Goal: Information Seeking & Learning: Learn about a topic

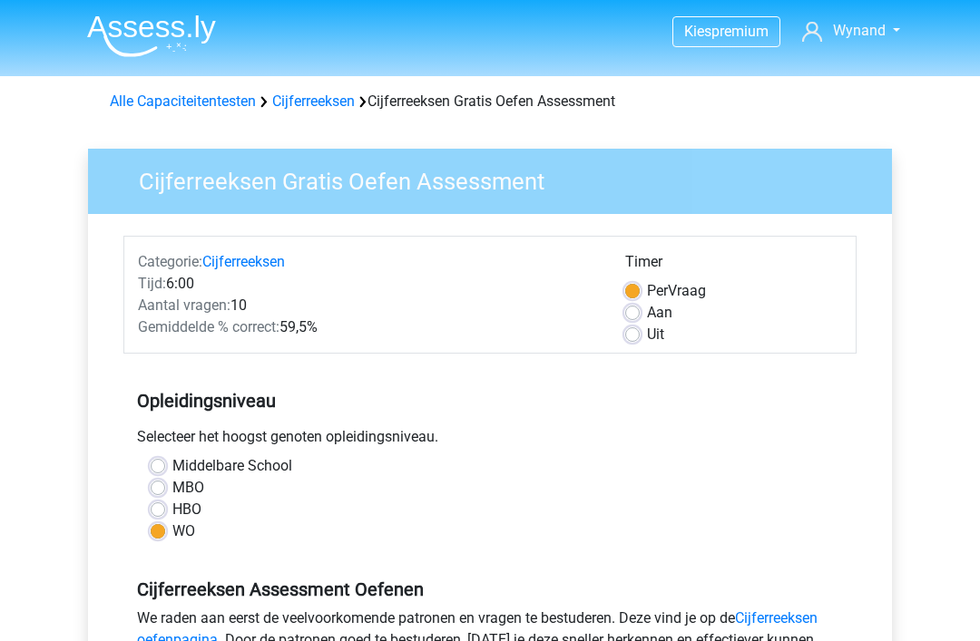
click at [320, 106] on link "Cijferreeksen" at bounding box center [313, 101] width 83 height 17
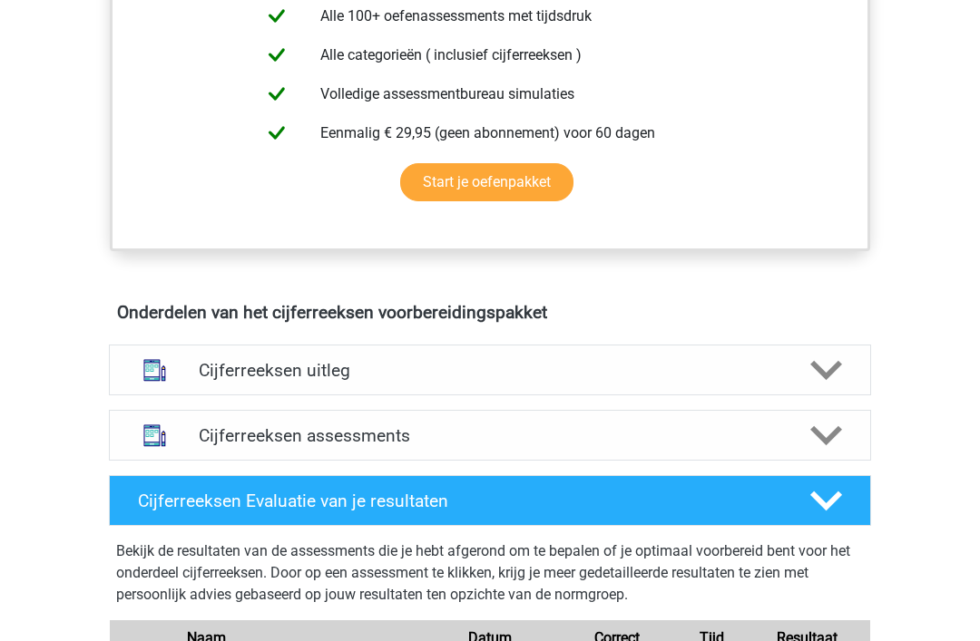
scroll to position [809, 0]
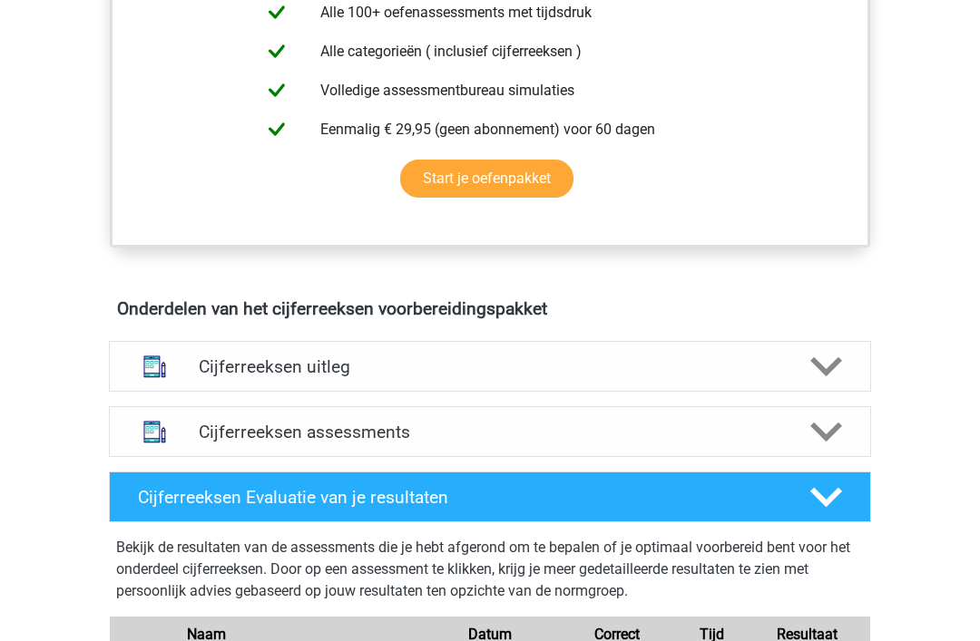
click at [525, 444] on h4 "Cijferreeksen assessments" at bounding box center [490, 433] width 582 height 21
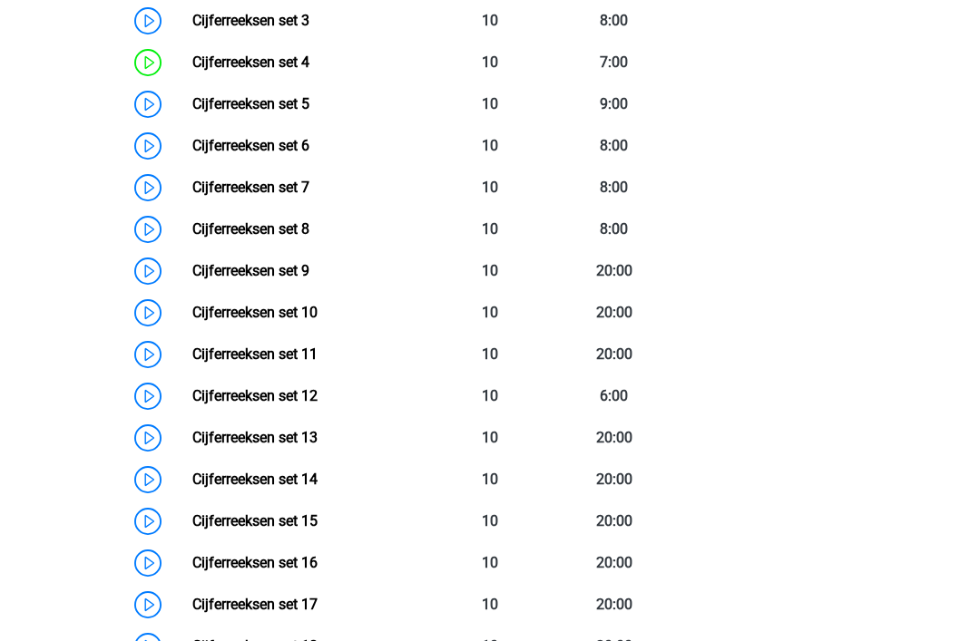
scroll to position [1473, 0]
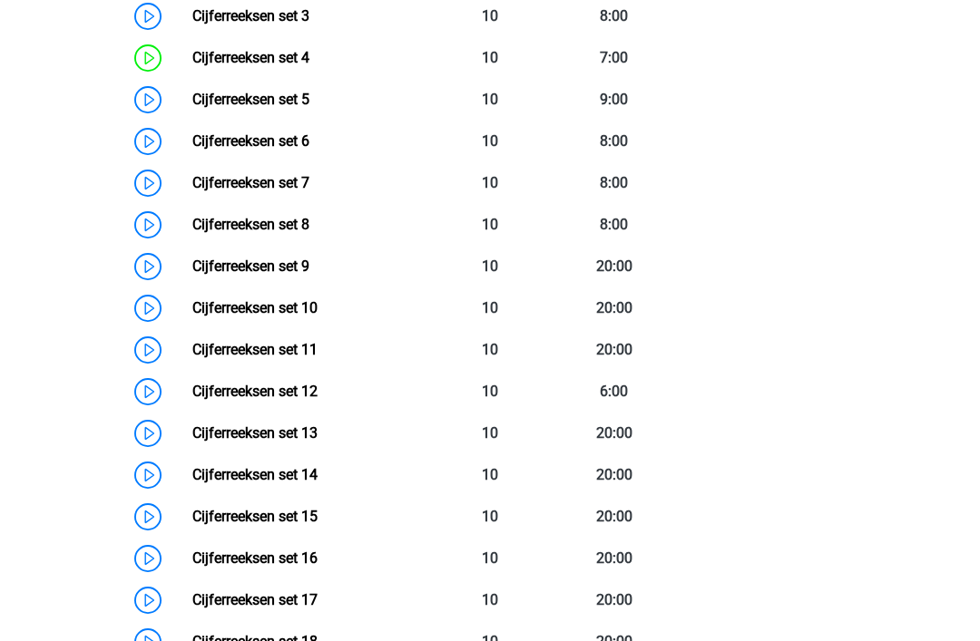
click at [318, 442] on link "Cijferreeksen set 13" at bounding box center [254, 433] width 125 height 17
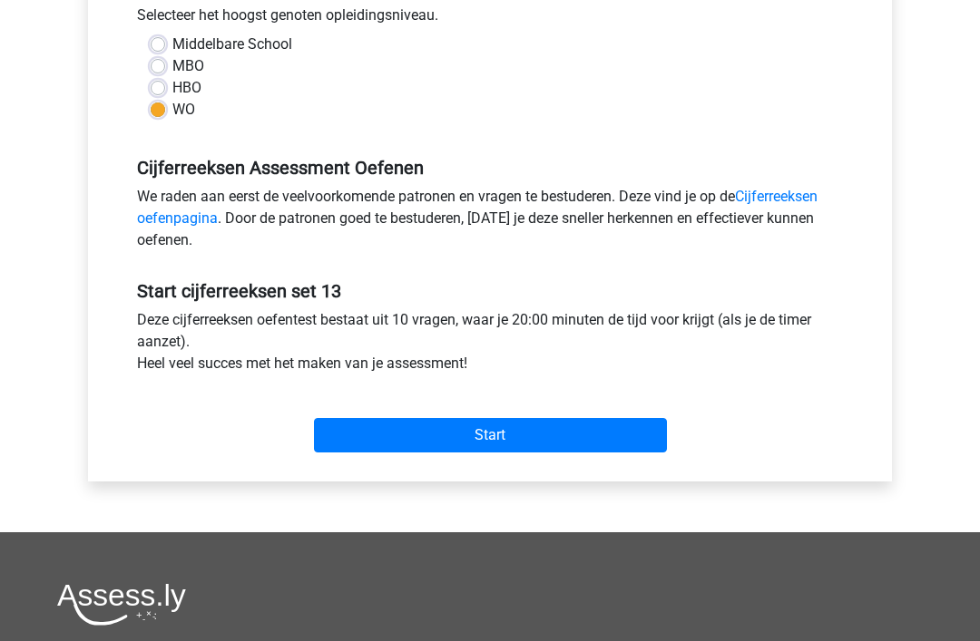
scroll to position [426, 0]
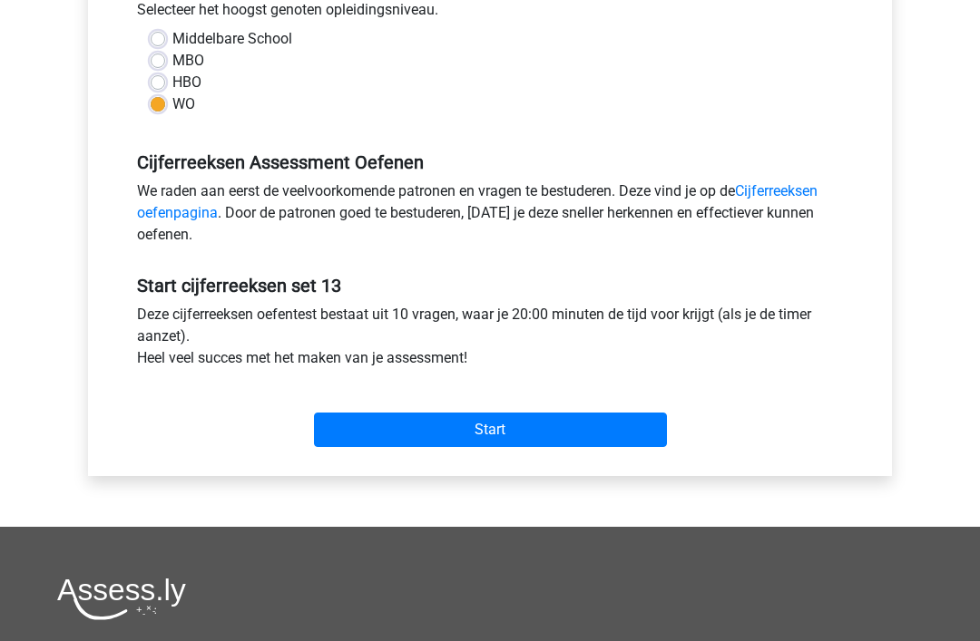
click at [501, 430] on input "Start" at bounding box center [490, 431] width 353 height 34
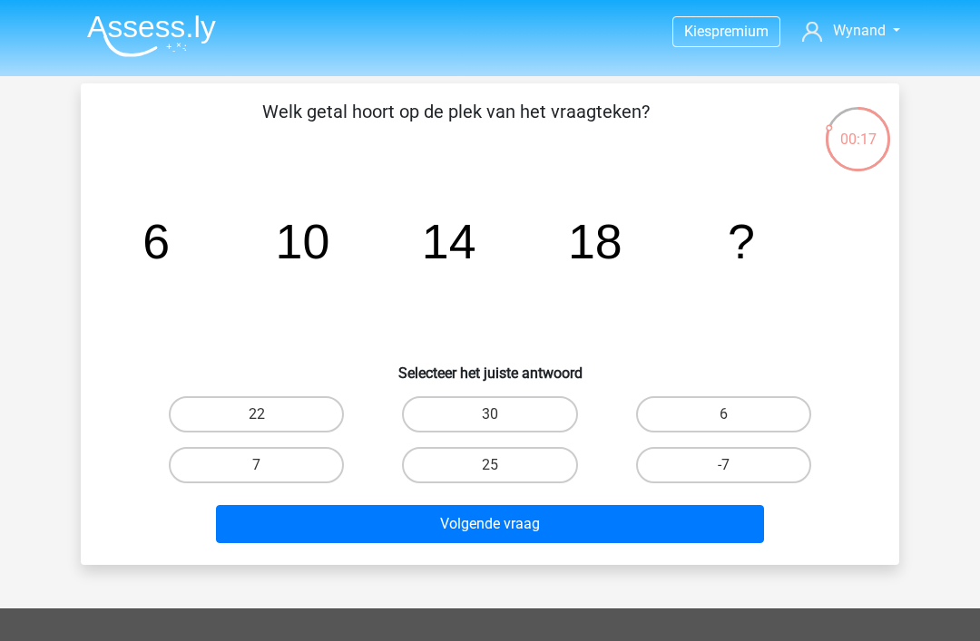
click at [263, 415] on input "22" at bounding box center [263, 421] width 12 height 12
radio input "true"
click at [546, 518] on button "Volgende vraag" at bounding box center [490, 524] width 549 height 38
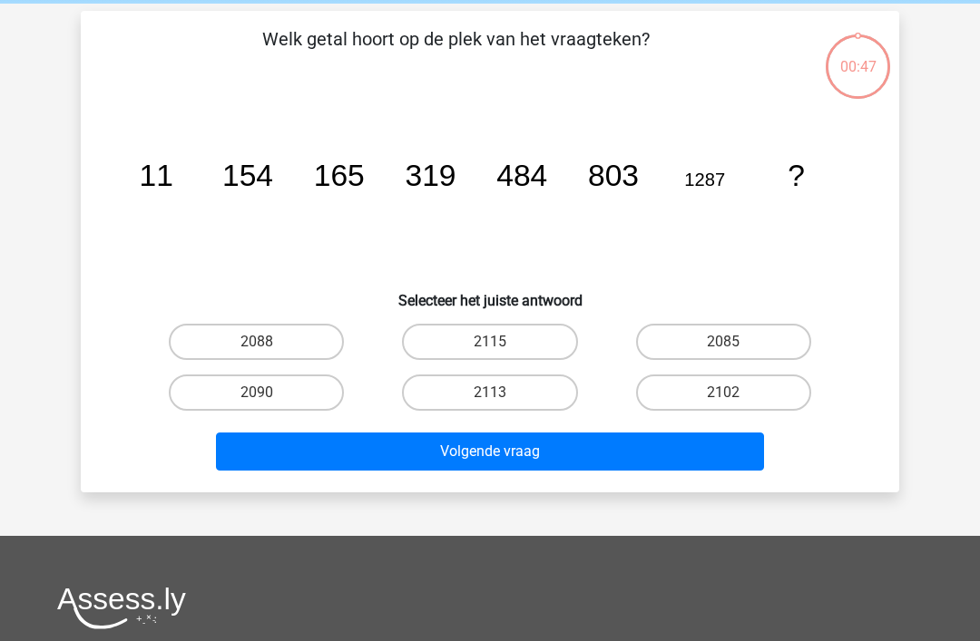
scroll to position [83, 0]
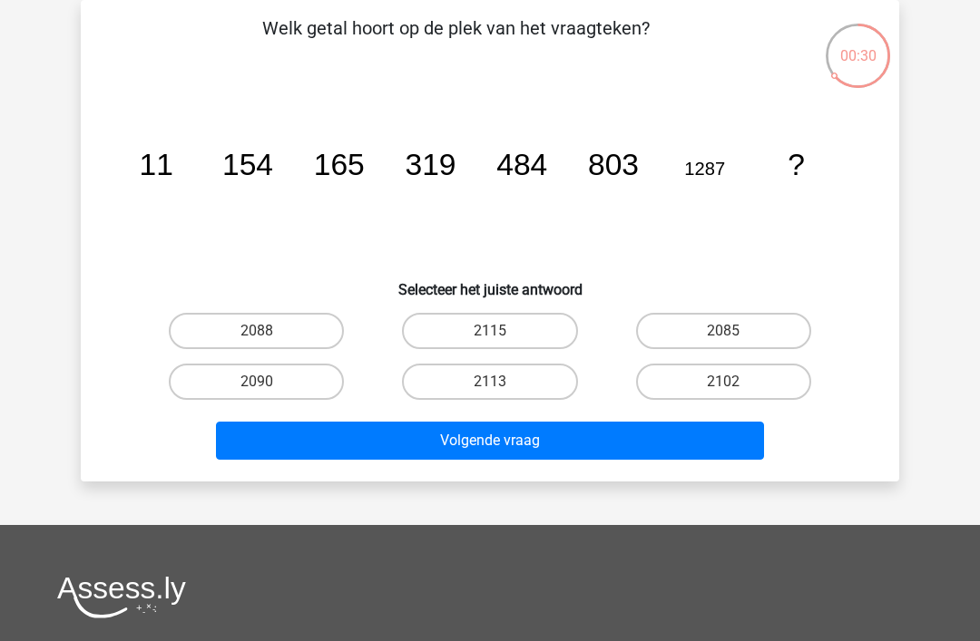
click at [259, 386] on input "2090" at bounding box center [263, 388] width 12 height 12
radio input "true"
click at [518, 445] on button "Volgende vraag" at bounding box center [490, 441] width 549 height 38
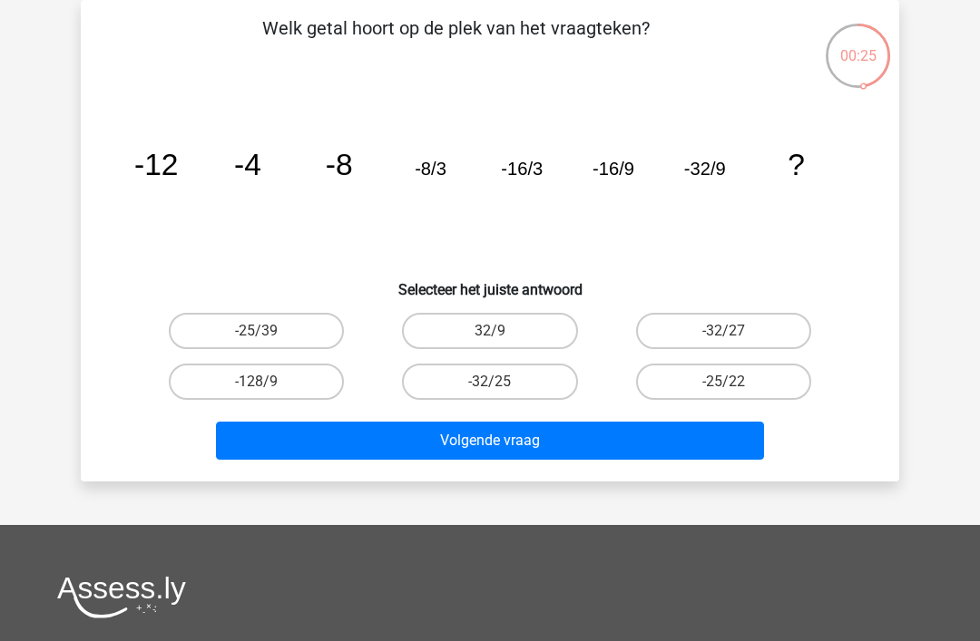
click at [735, 337] on input "-32/27" at bounding box center [729, 337] width 12 height 12
radio input "true"
click at [477, 436] on button "Volgende vraag" at bounding box center [490, 441] width 549 height 38
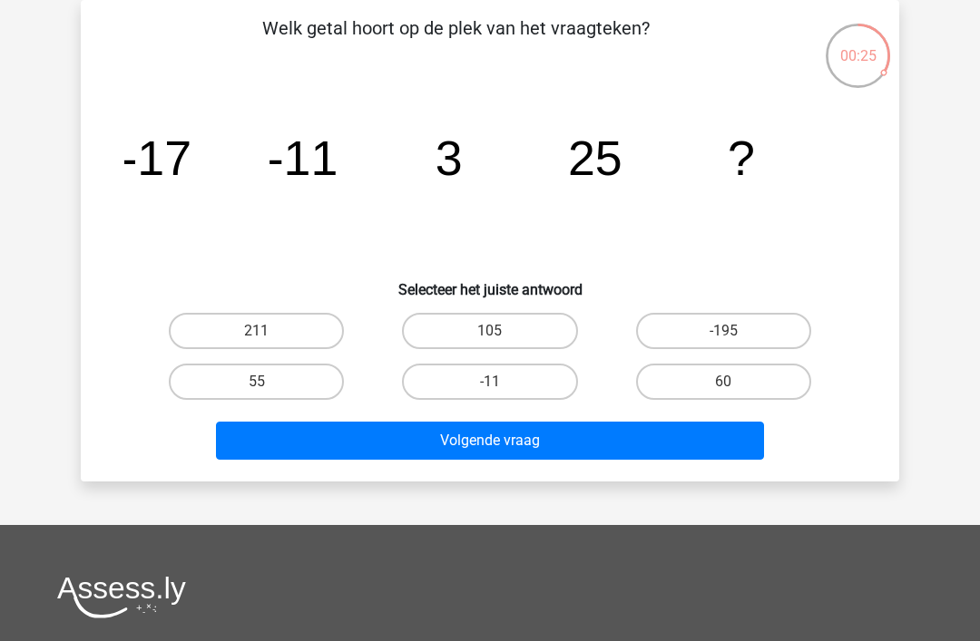
click at [261, 387] on input "55" at bounding box center [263, 388] width 12 height 12
radio input "true"
click at [503, 444] on button "Volgende vraag" at bounding box center [490, 441] width 549 height 38
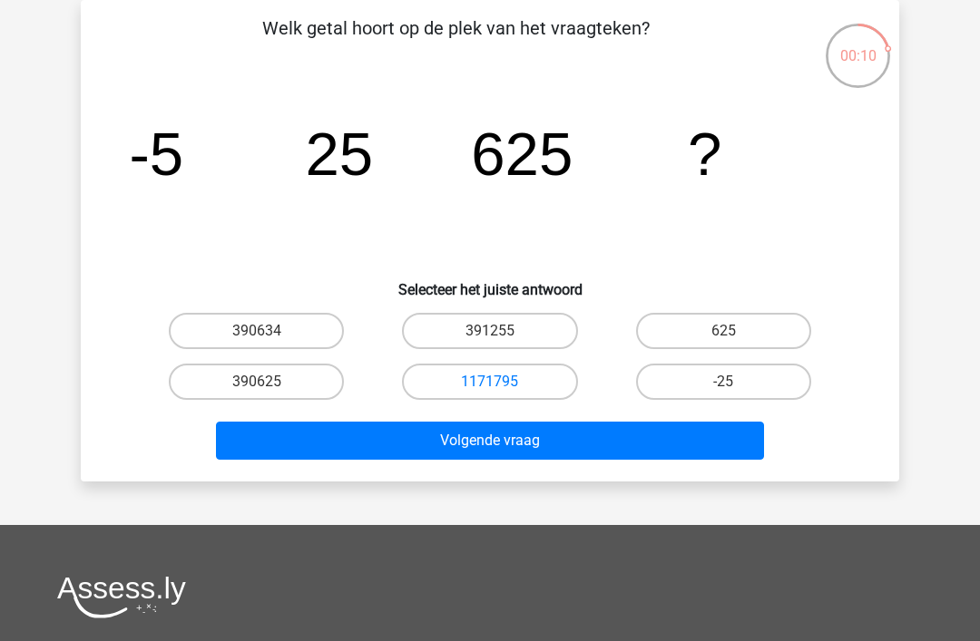
click at [272, 336] on label "390634" at bounding box center [256, 331] width 175 height 36
click at [269, 336] on input "390634" at bounding box center [263, 337] width 12 height 12
radio input "true"
click at [273, 391] on label "390625" at bounding box center [256, 382] width 175 height 36
click at [269, 391] on input "390625" at bounding box center [263, 388] width 12 height 12
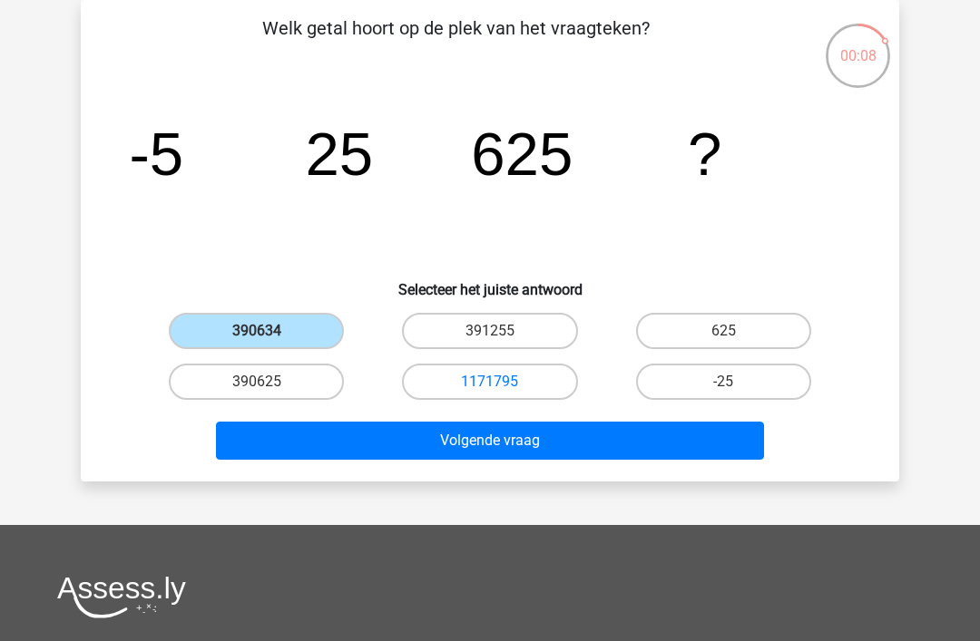
radio input "true"
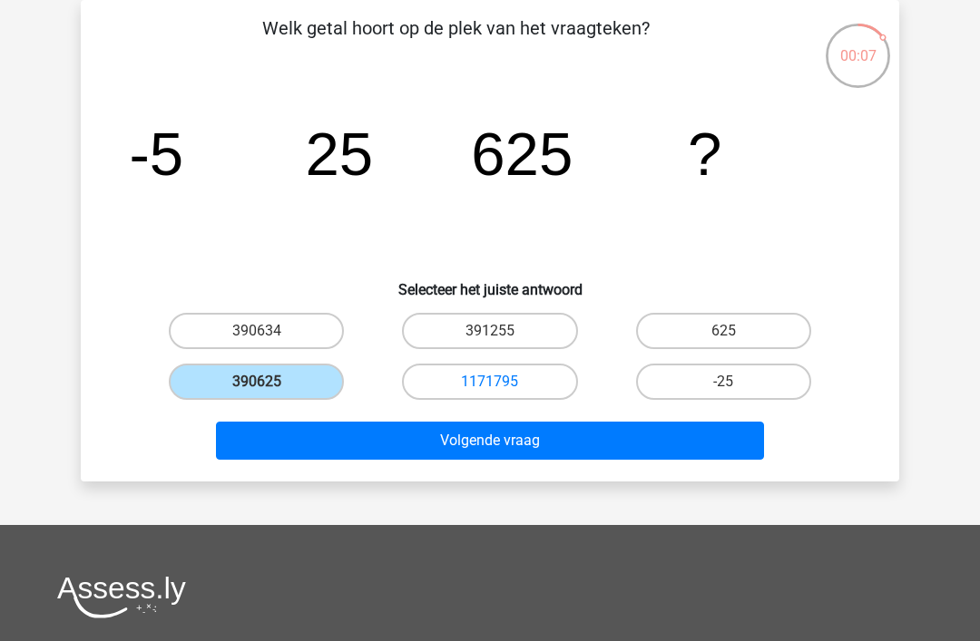
click at [508, 450] on button "Volgende vraag" at bounding box center [490, 441] width 549 height 38
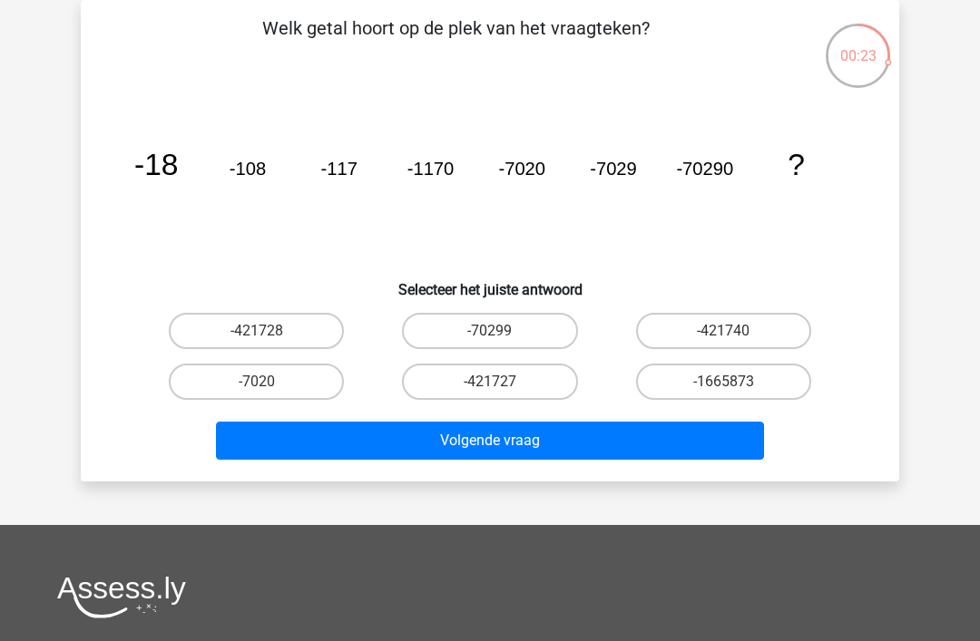
click at [742, 327] on label "-421740" at bounding box center [723, 331] width 175 height 36
click at [735, 331] on input "-421740" at bounding box center [729, 337] width 12 height 12
radio input "true"
click at [520, 450] on button "Volgende vraag" at bounding box center [490, 441] width 549 height 38
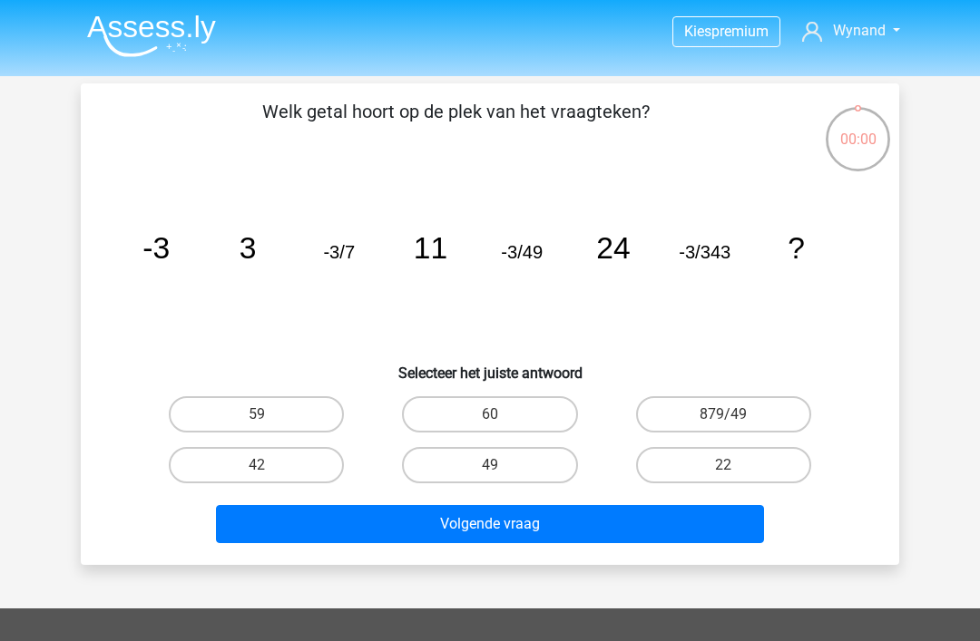
scroll to position [83, 0]
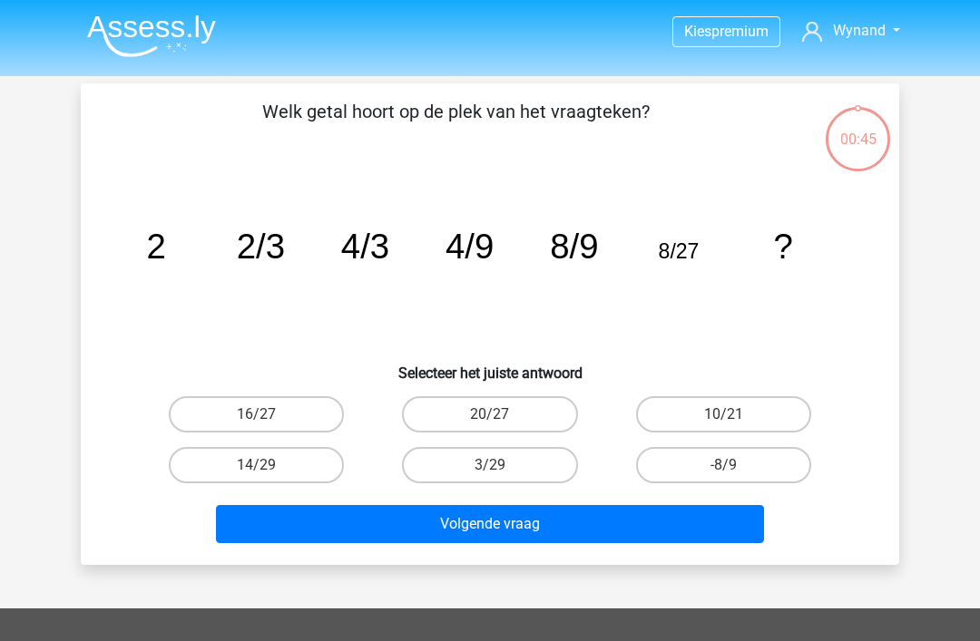
scroll to position [83, 0]
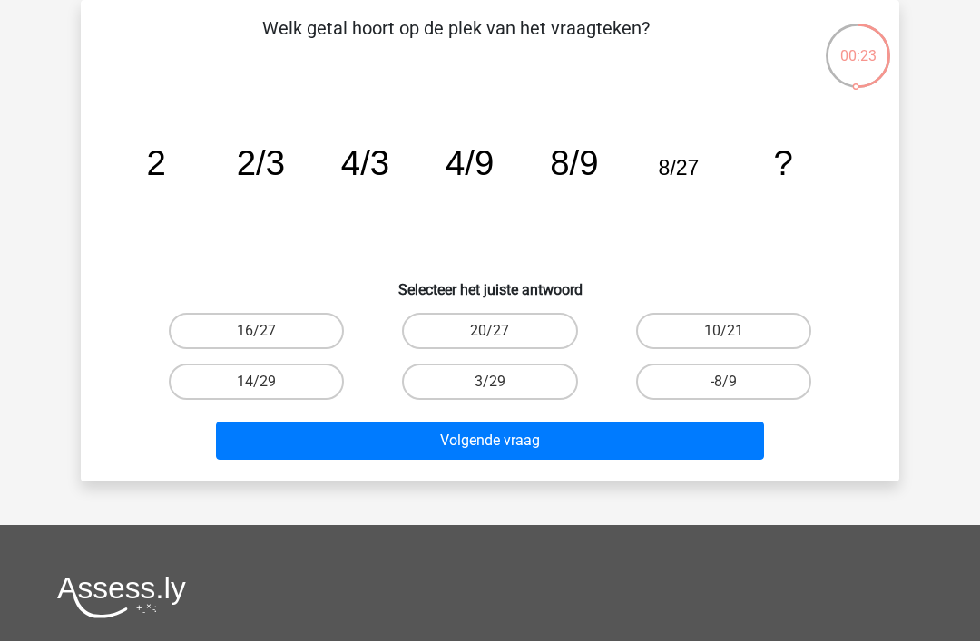
click at [270, 332] on label "16/27" at bounding box center [256, 331] width 175 height 36
click at [269, 332] on input "16/27" at bounding box center [263, 337] width 12 height 12
radio input "true"
click at [492, 447] on button "Volgende vraag" at bounding box center [490, 441] width 549 height 38
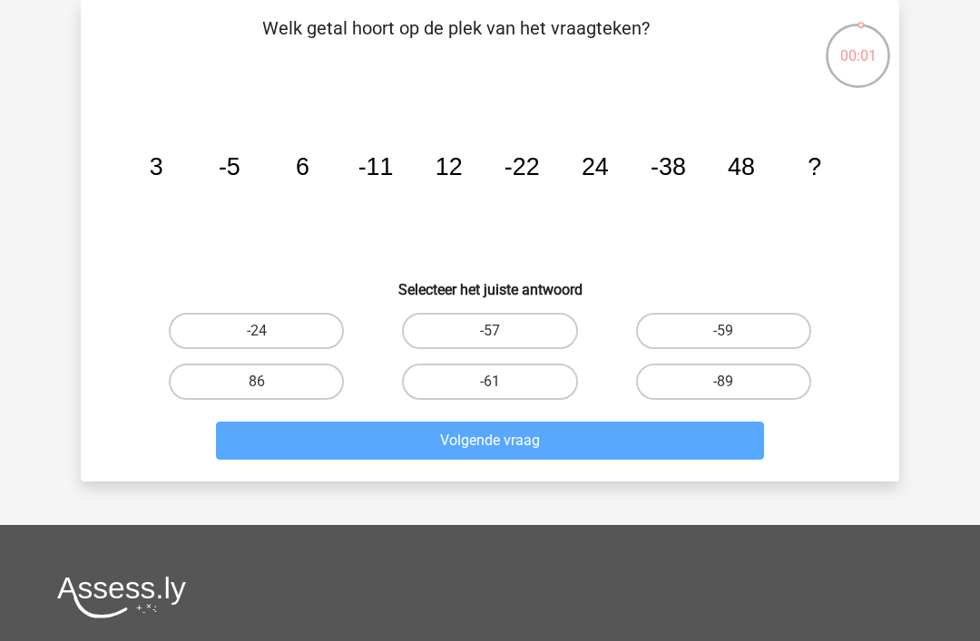
click at [275, 393] on label "86" at bounding box center [256, 382] width 175 height 36
click at [269, 393] on input "86" at bounding box center [263, 388] width 12 height 12
radio input "true"
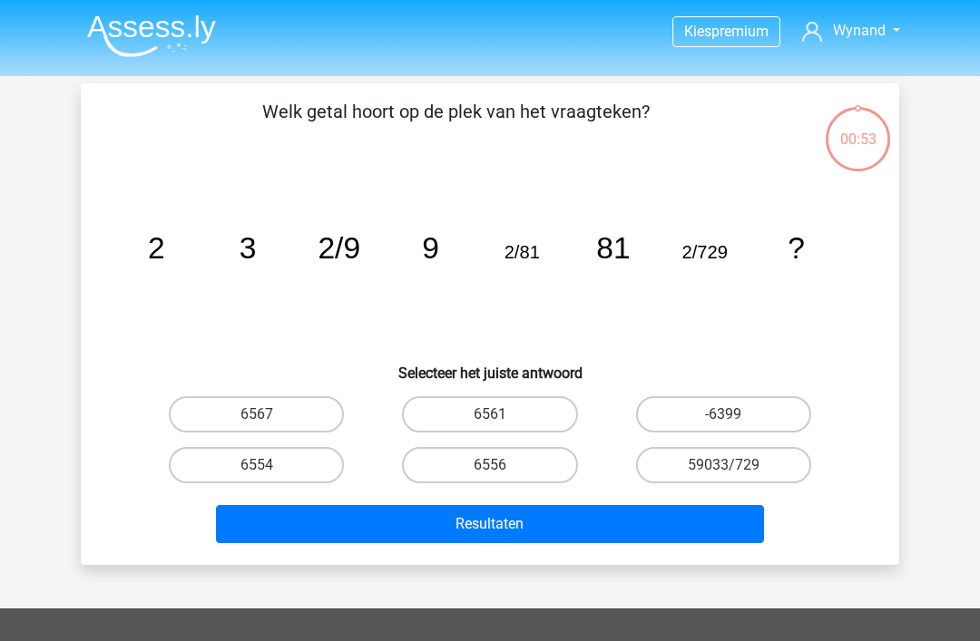
scroll to position [83, 0]
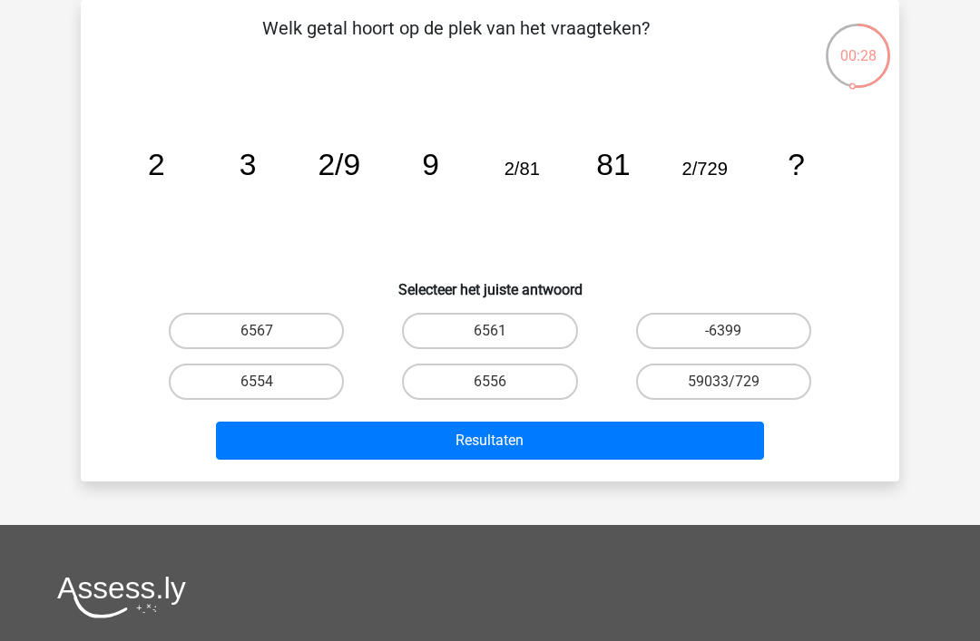
click at [510, 322] on label "6561" at bounding box center [489, 331] width 175 height 36
click at [502, 331] on input "6561" at bounding box center [496, 337] width 12 height 12
radio input "true"
click at [524, 445] on button "Resultaten" at bounding box center [490, 441] width 549 height 38
